Goal: Transaction & Acquisition: Purchase product/service

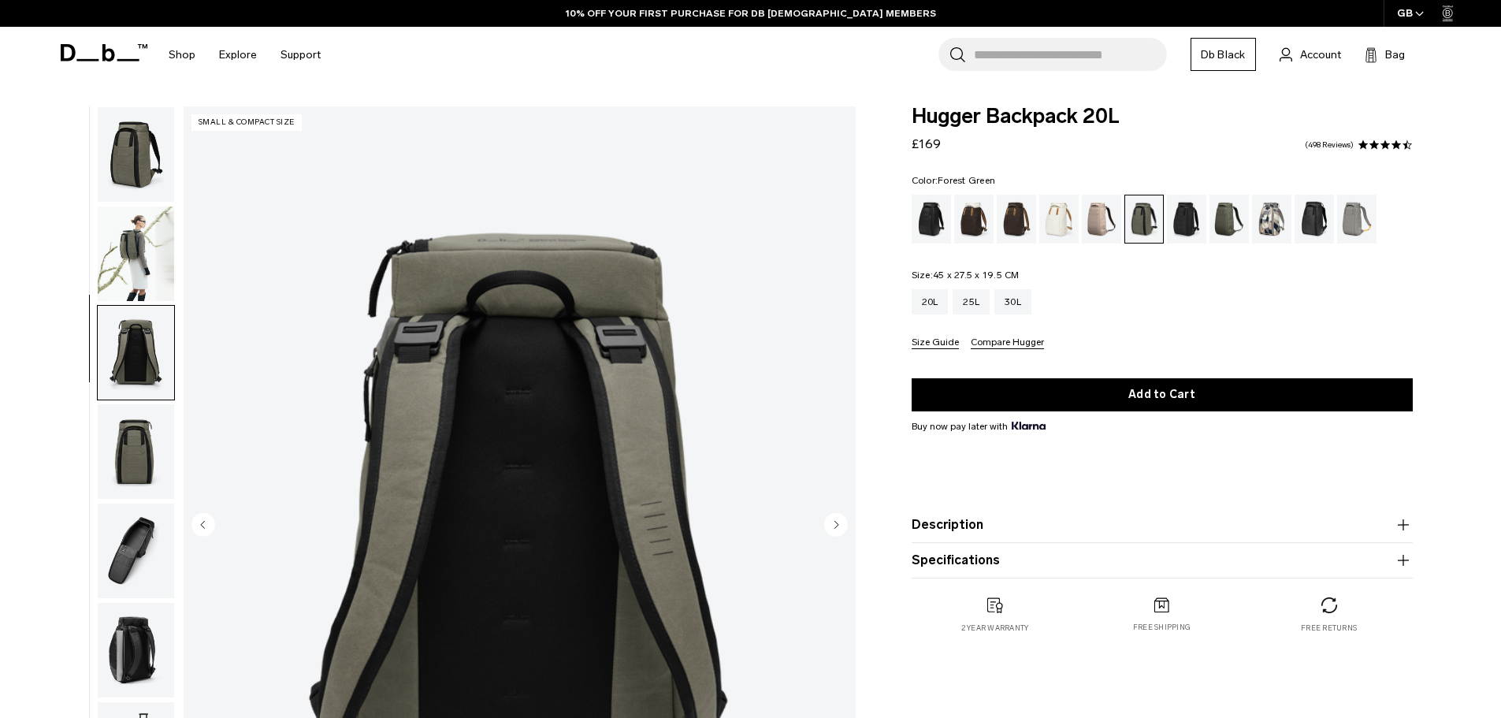
click at [139, 404] on img "button" at bounding box center [136, 451] width 76 height 95
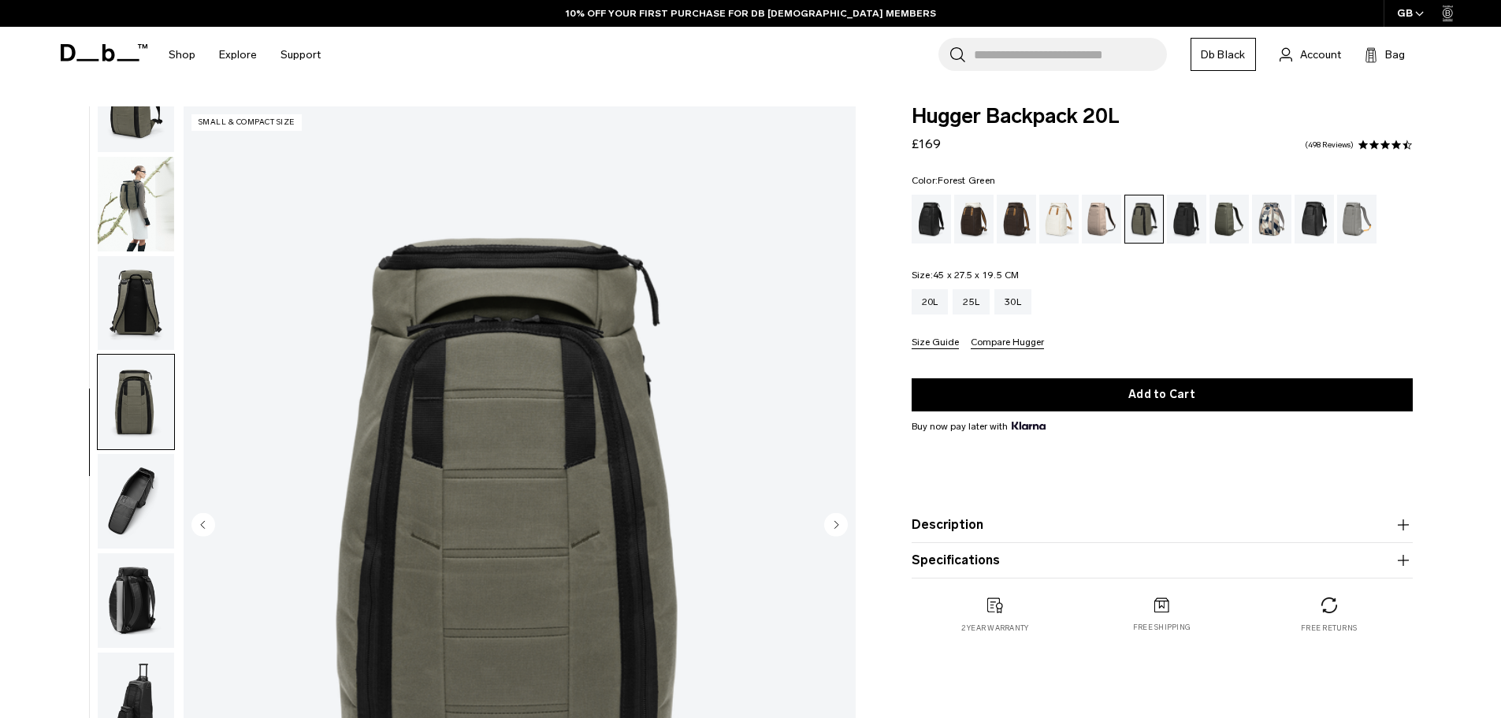
click at [139, 496] on img "button" at bounding box center [136, 501] width 76 height 95
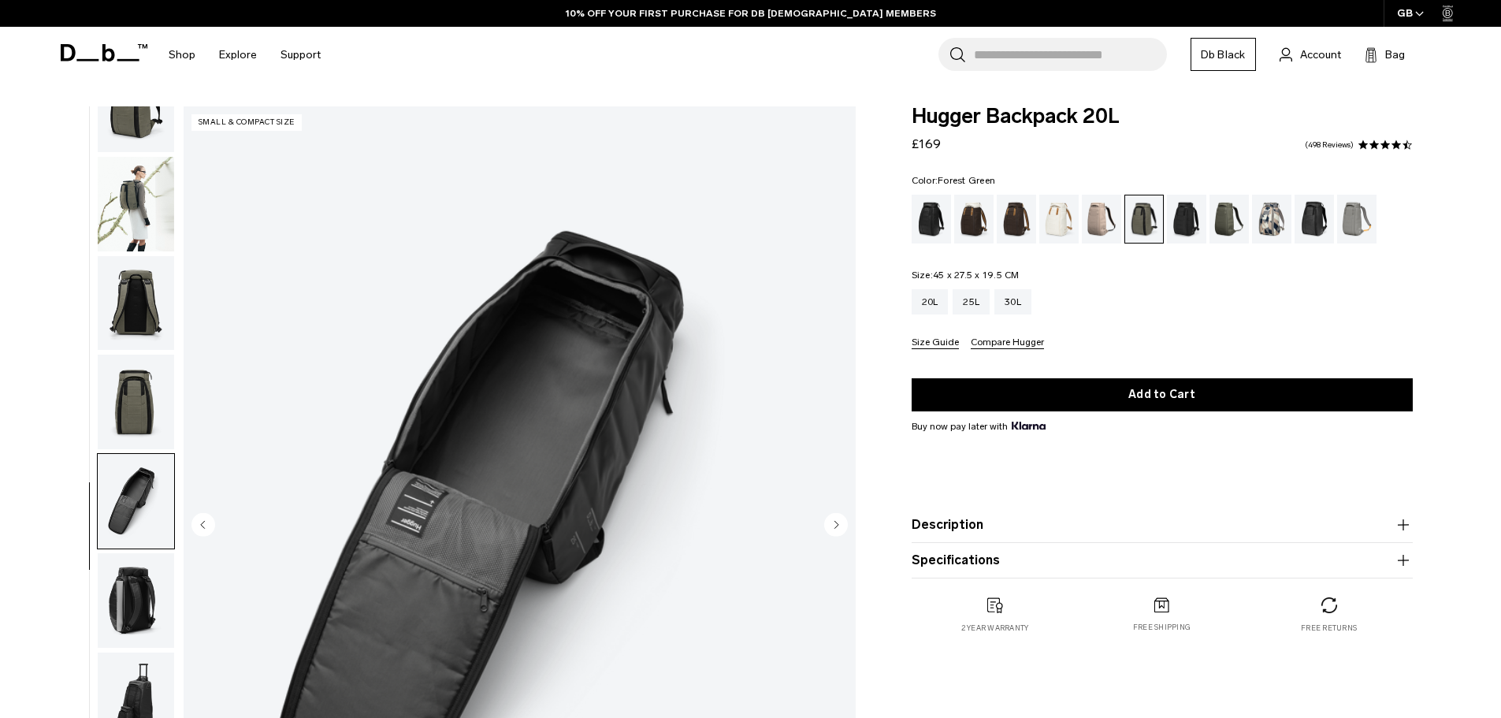
click at [131, 555] on img "button" at bounding box center [136, 600] width 76 height 95
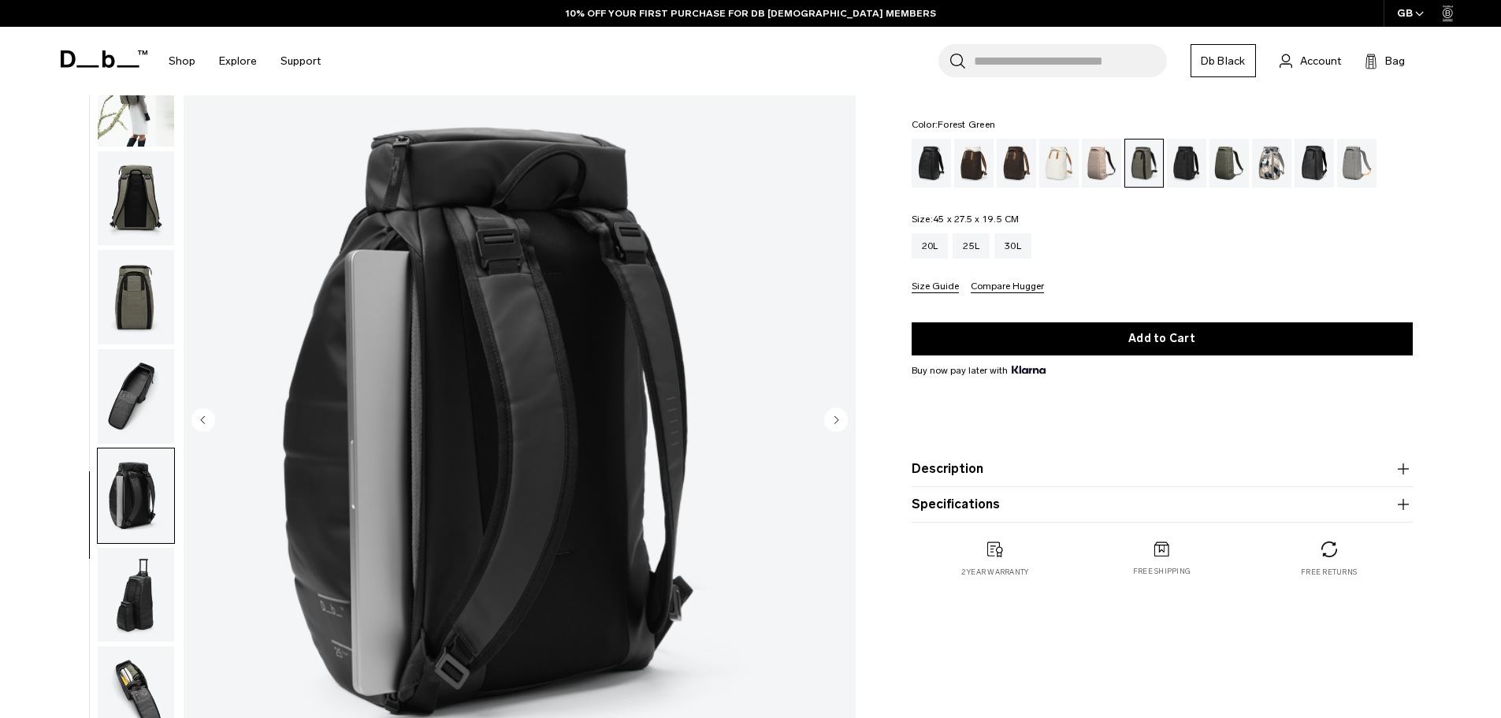
click at [131, 573] on img "button" at bounding box center [136, 595] width 76 height 95
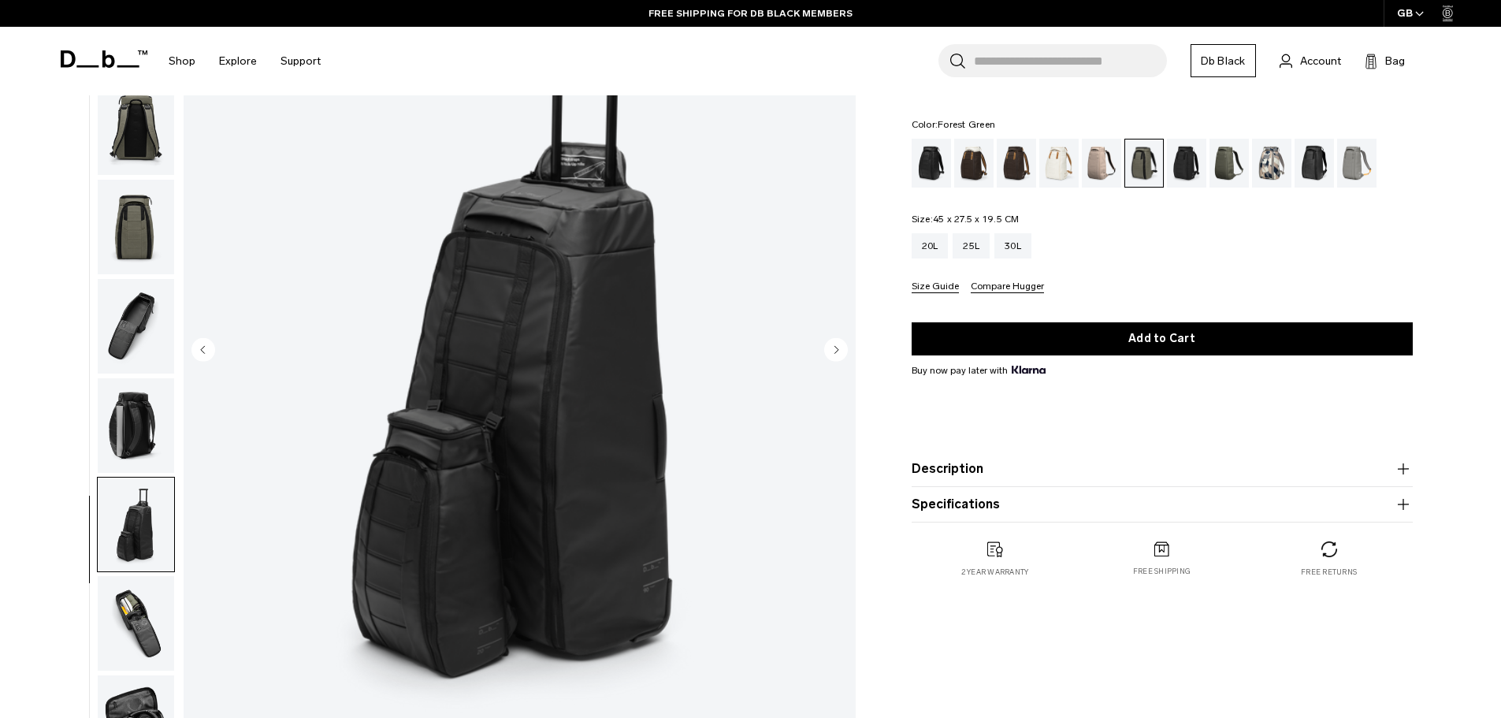
scroll to position [210, 0]
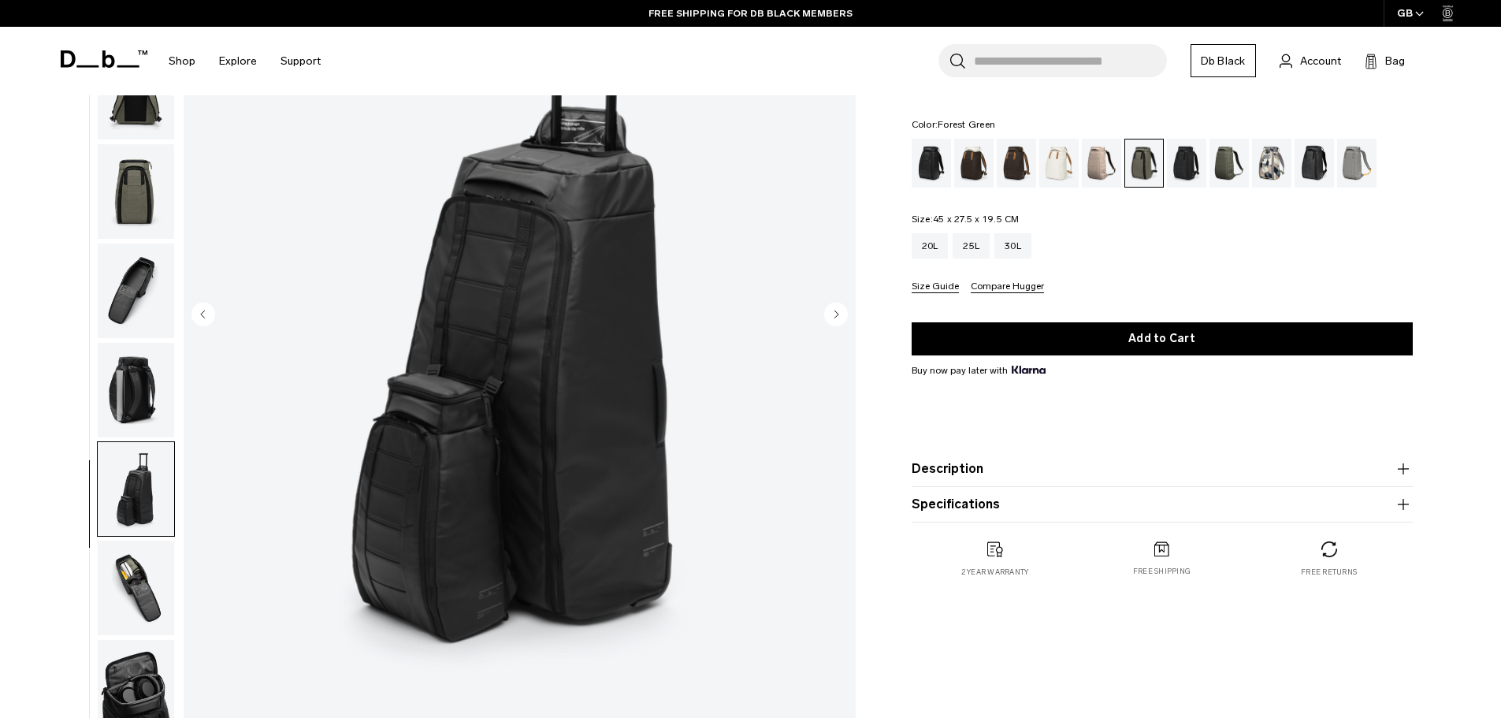
click at [133, 599] on img "button" at bounding box center [136, 587] width 76 height 95
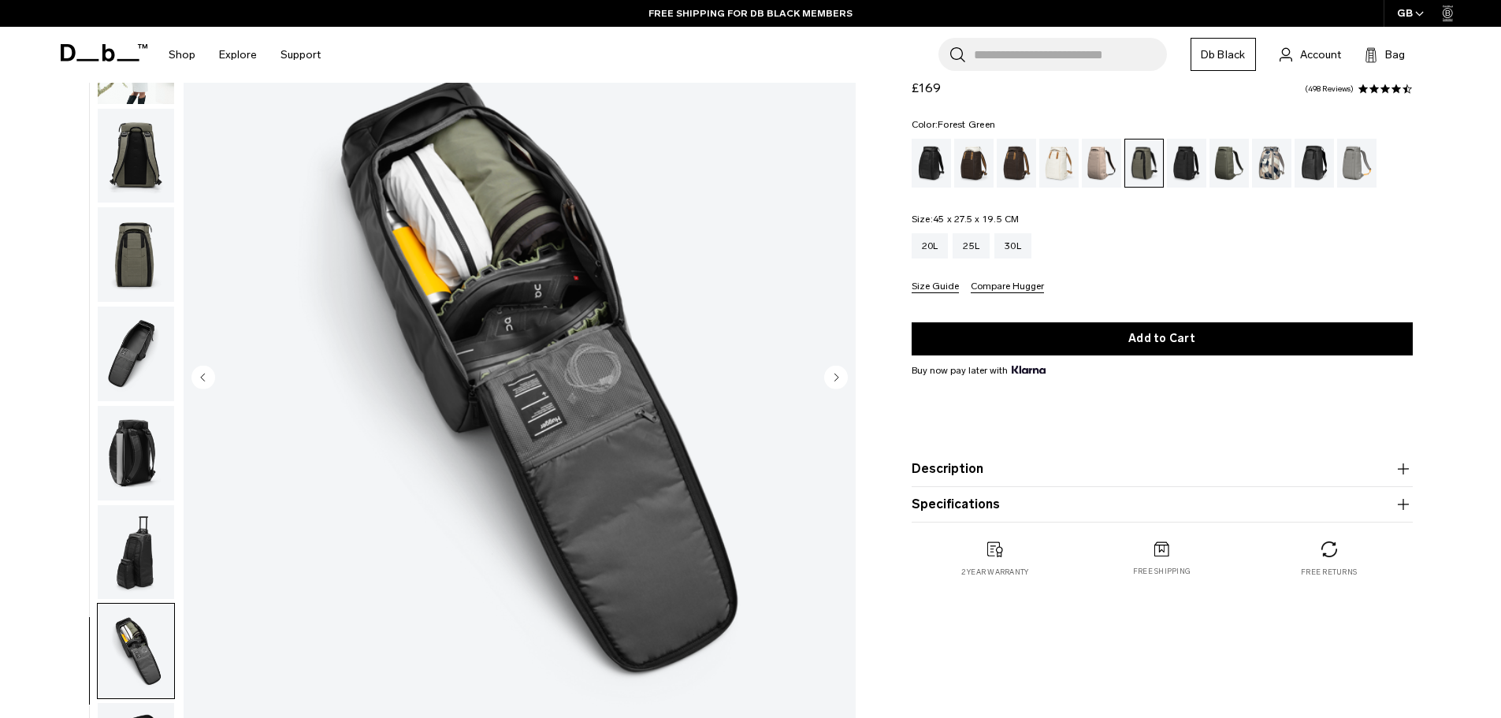
scroll to position [315, 0]
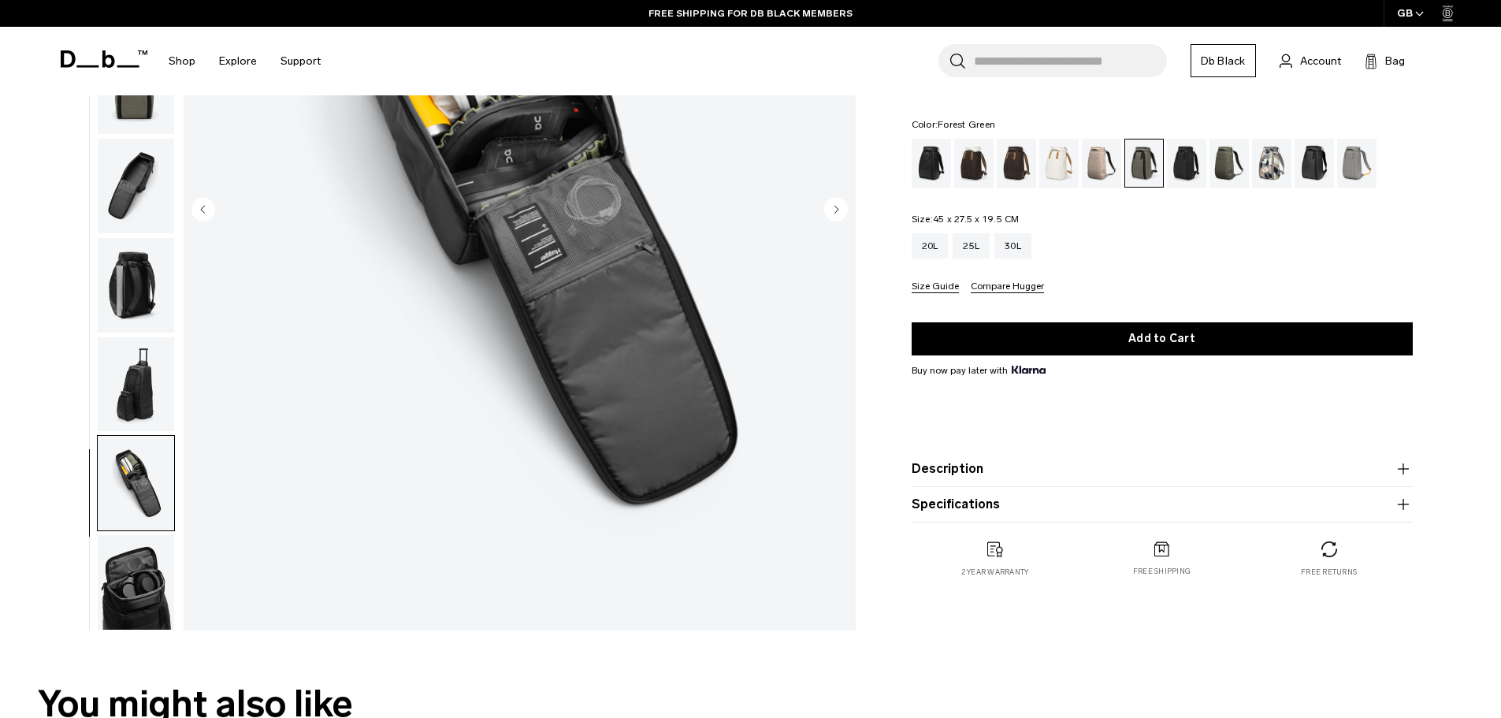
click at [138, 567] on img "button" at bounding box center [136, 582] width 76 height 95
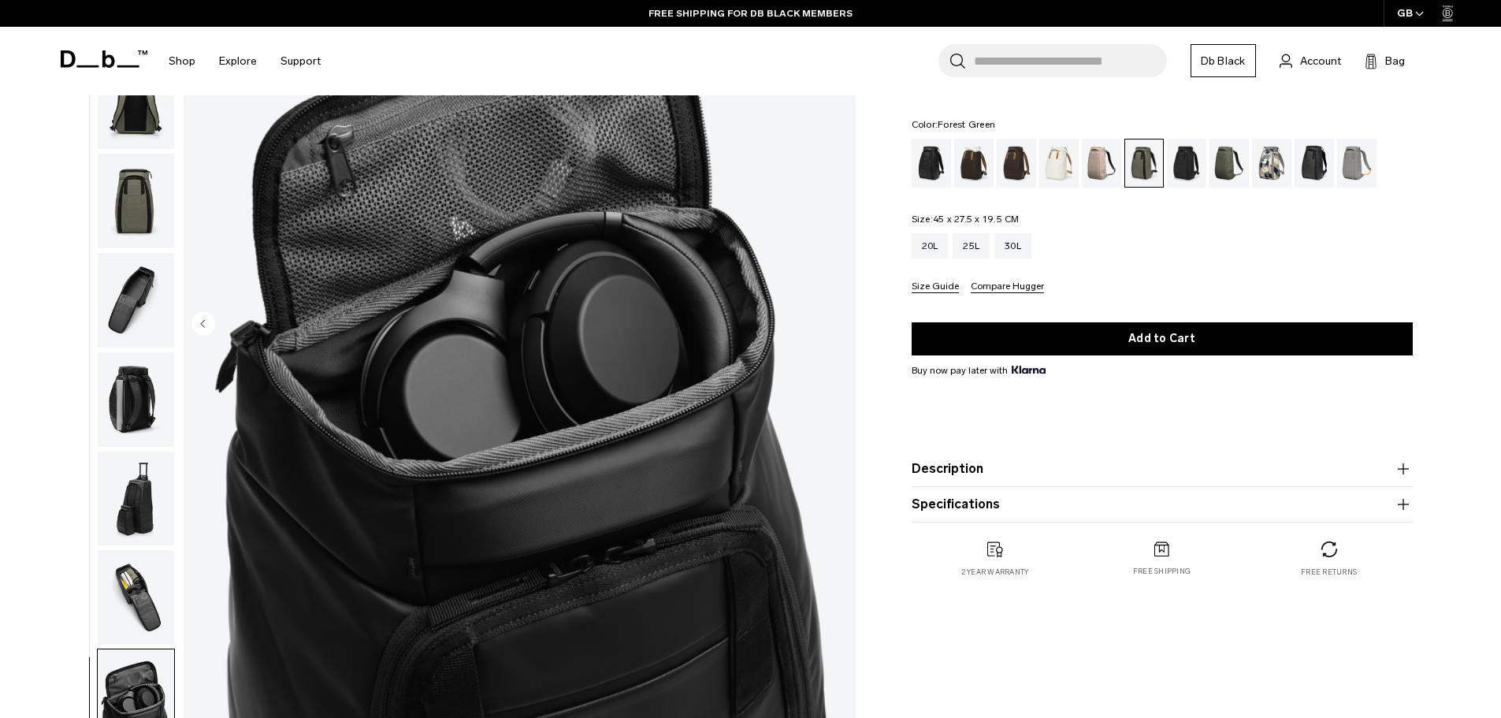
scroll to position [105, 0]
